Goal: Task Accomplishment & Management: Manage account settings

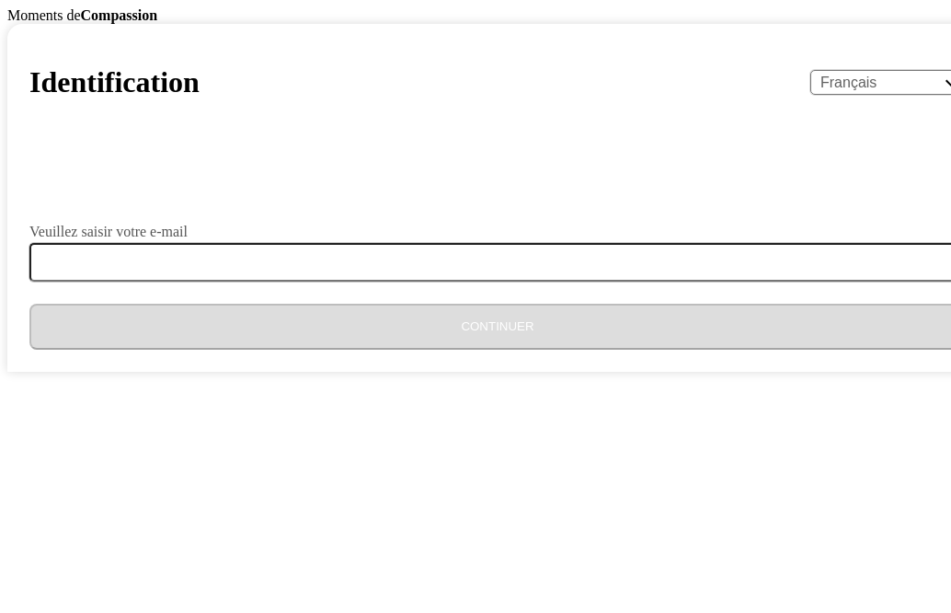
select select "fr"
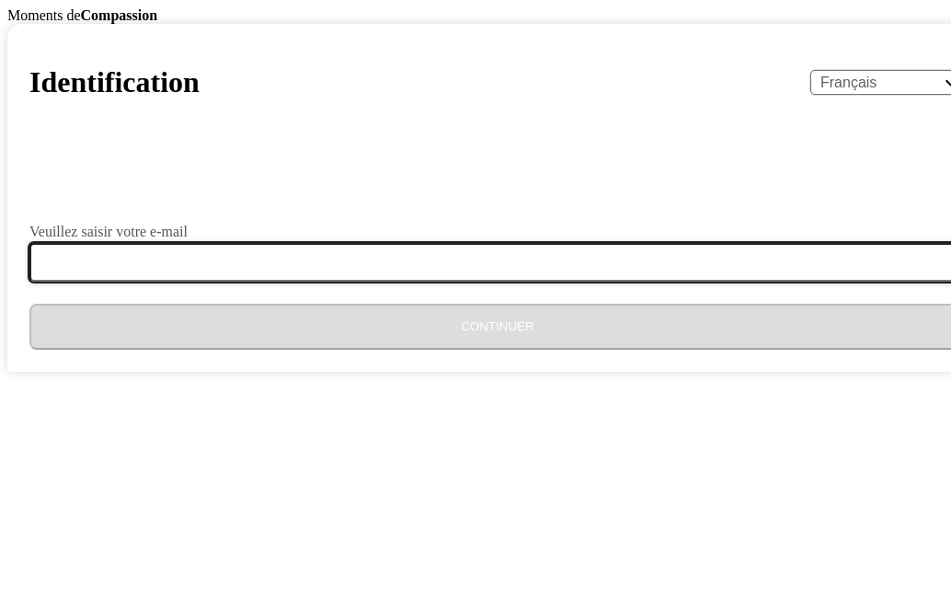
click at [474, 282] on input "Veuillez saisir votre e-mail" at bounding box center [508, 262] width 959 height 39
type input "assistanttg0723@gmail.com"
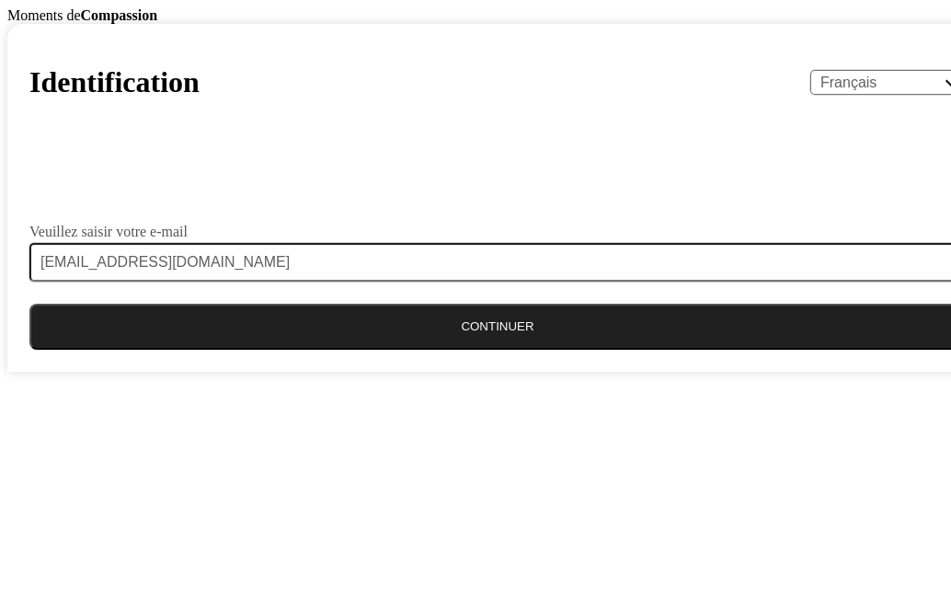
click at [448, 350] on button "Continuer" at bounding box center [497, 327] width 937 height 46
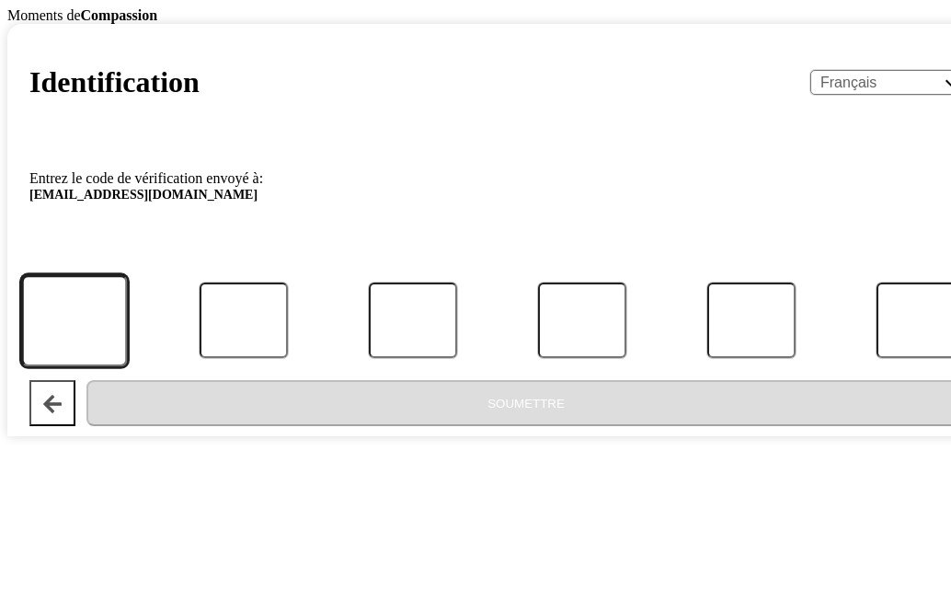
click at [128, 366] on input "Code" at bounding box center [74, 320] width 107 height 91
paste input "098168"
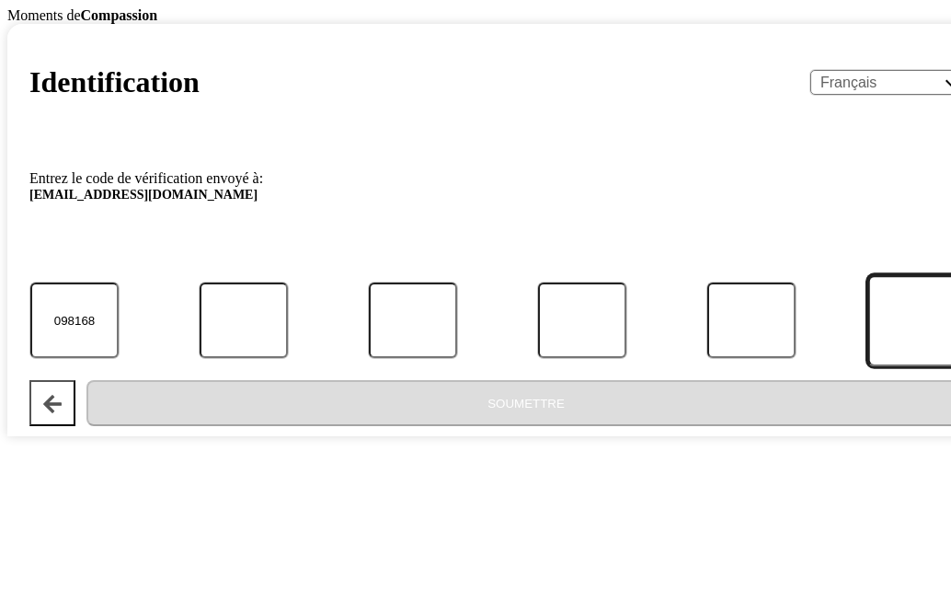
type input "0"
type input "9"
type input "8"
type input "1"
type input "6"
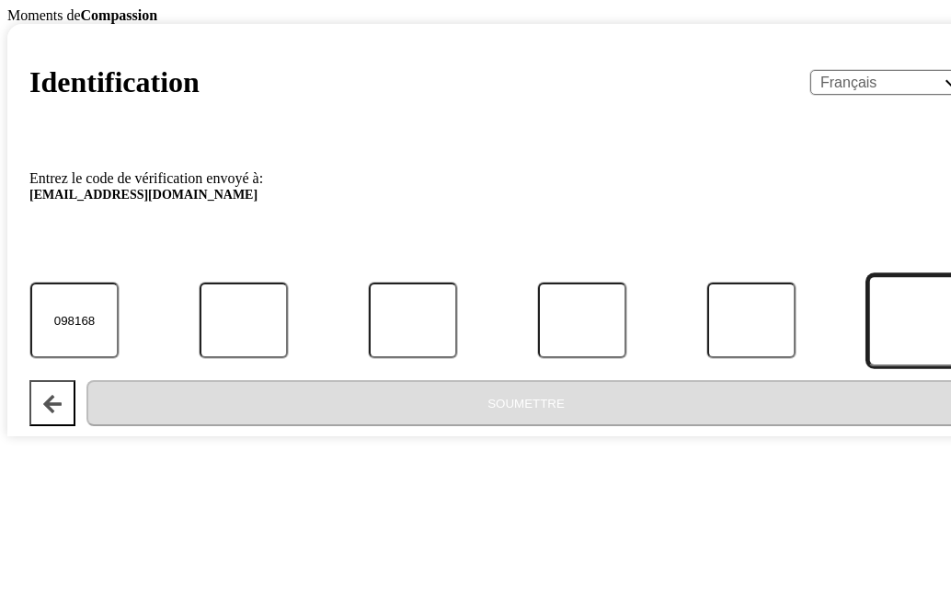
type input "8"
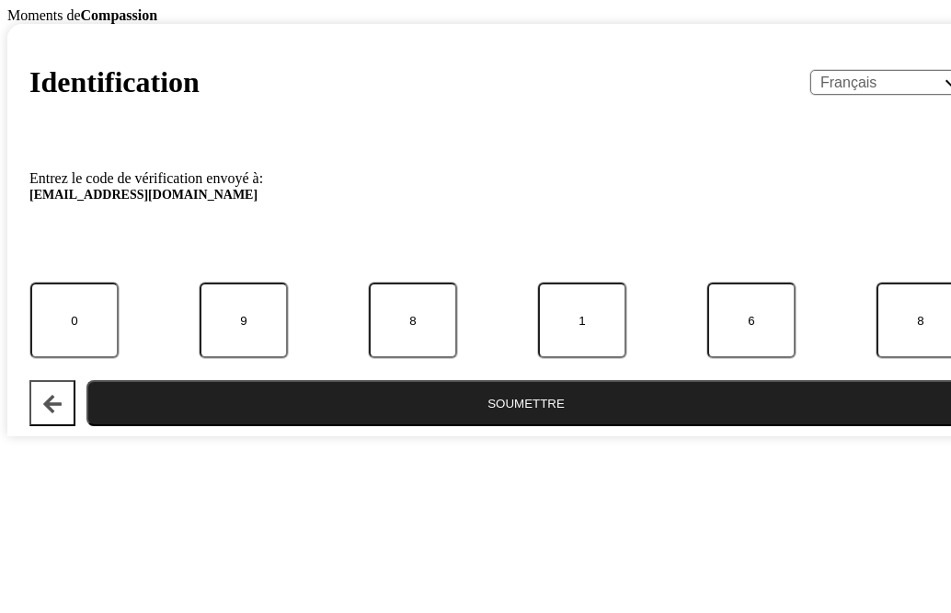
click at [465, 426] on button "Soumettre" at bounding box center [526, 403] width 880 height 46
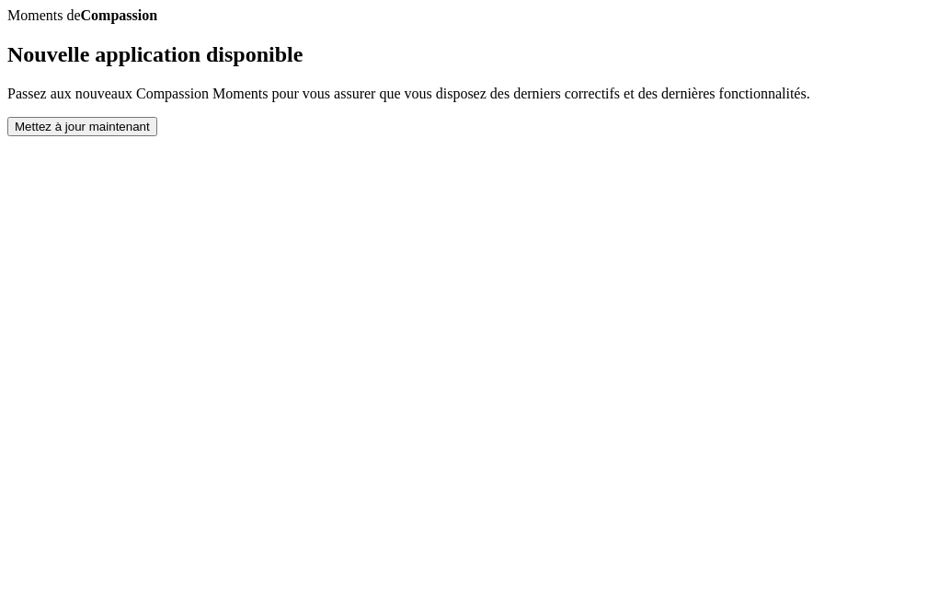
click at [157, 136] on button "Mettez à jour maintenant" at bounding box center [82, 126] width 150 height 19
